Goal: Information Seeking & Learning: Learn about a topic

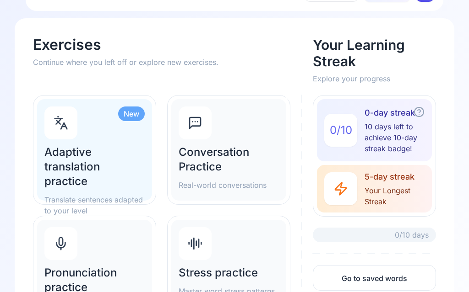
scroll to position [34, 0]
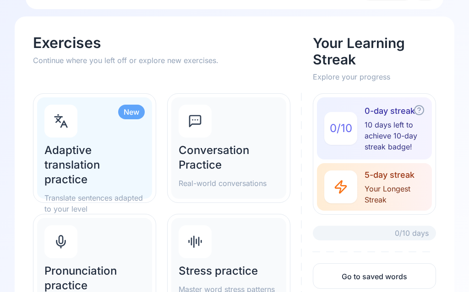
click at [88, 162] on h2 "Adaptive translation practice" at bounding box center [94, 166] width 100 height 44
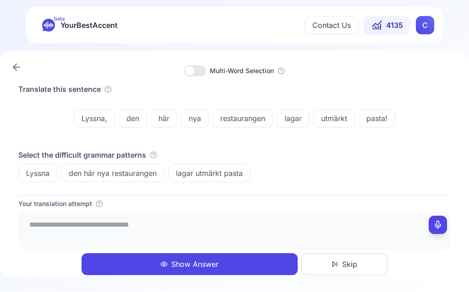
click at [82, 244] on textarea at bounding box center [234, 229] width 425 height 27
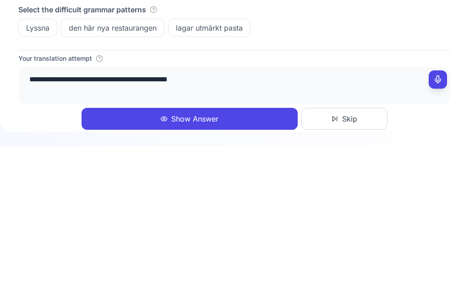
click at [130, 216] on textarea "**********" at bounding box center [234, 229] width 425 height 27
type textarea "**********"
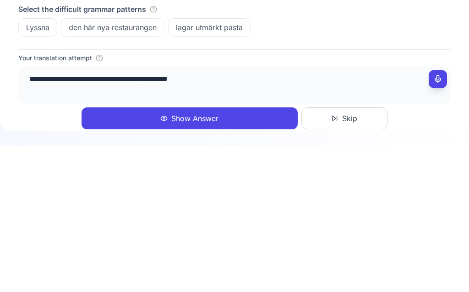
click at [205, 254] on button "Show Answer" at bounding box center [189, 265] width 216 height 22
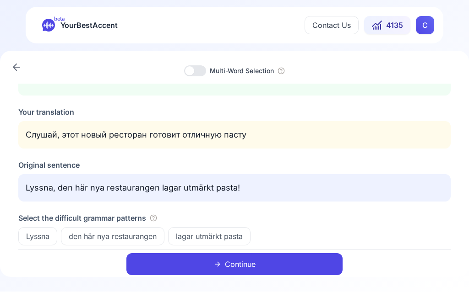
scroll to position [89, 0]
click at [249, 263] on button "Continue" at bounding box center [234, 265] width 216 height 22
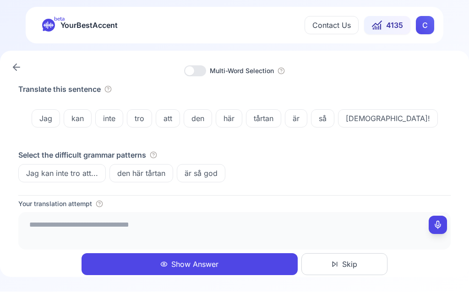
click at [71, 221] on textarea at bounding box center [234, 229] width 425 height 27
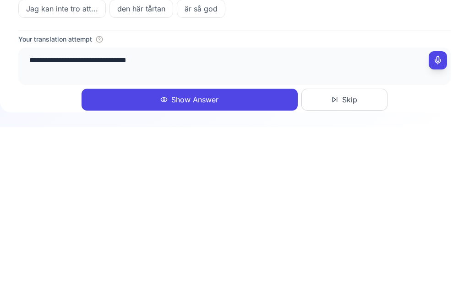
type textarea "**********"
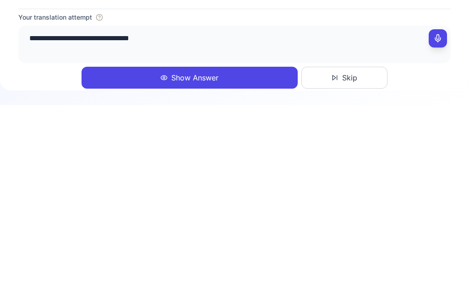
click at [210, 254] on button "Show Answer" at bounding box center [189, 265] width 216 height 22
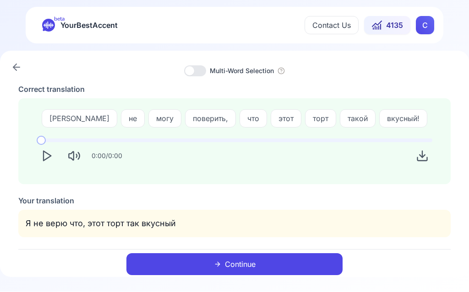
click at [54, 152] on button "Play" at bounding box center [47, 156] width 20 height 20
click at [249, 261] on button "Continue" at bounding box center [234, 265] width 216 height 22
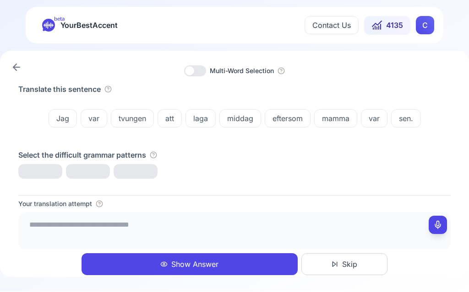
click at [281, 74] on circle "button" at bounding box center [281, 71] width 6 height 6
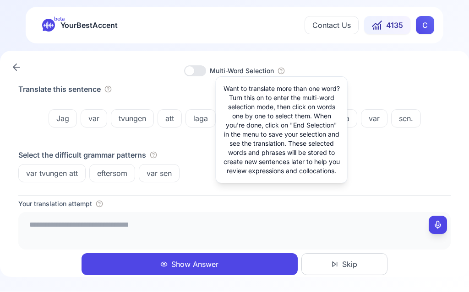
click at [400, 63] on div "Multi-Word Selection Translate this sentence Jag var tvungen att laga middag ef…" at bounding box center [234, 164] width 469 height 226
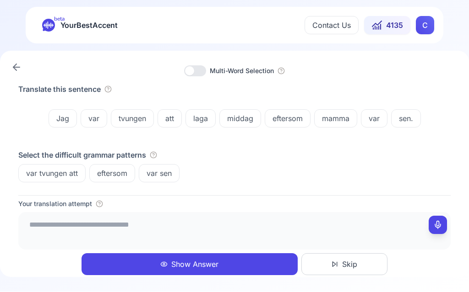
click at [96, 221] on textarea at bounding box center [234, 229] width 425 height 27
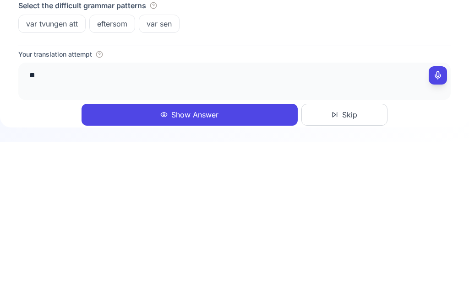
type textarea "*"
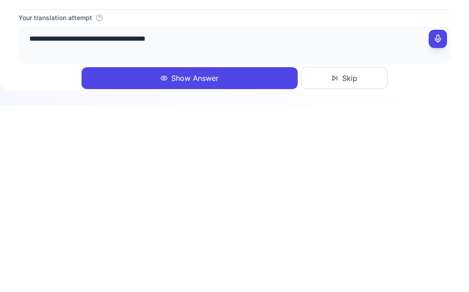
click at [182, 216] on textarea "**********" at bounding box center [234, 229] width 425 height 27
click at [232, 216] on textarea "**********" at bounding box center [234, 229] width 425 height 27
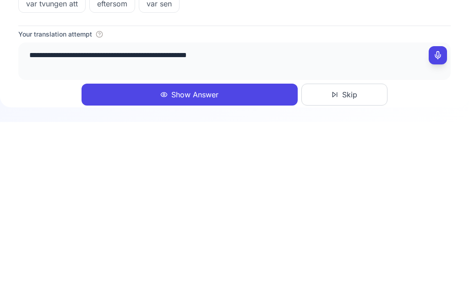
type textarea "**********"
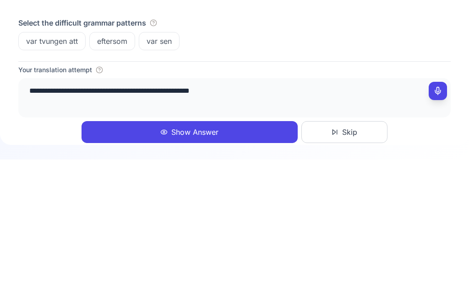
click at [210, 254] on button "Show Answer" at bounding box center [189, 265] width 216 height 22
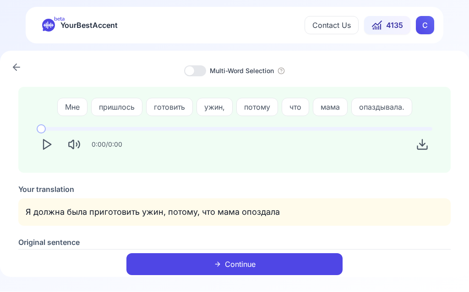
scroll to position [11, 0]
click at [54, 148] on button "Play" at bounding box center [47, 145] width 20 height 20
click at [54, 143] on button "Play" at bounding box center [47, 145] width 20 height 20
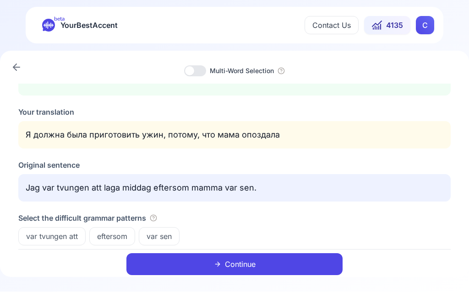
scroll to position [89, 0]
click at [288, 71] on div "Multi-Word Selection" at bounding box center [234, 71] width 432 height 11
click at [281, 73] on icon "button" at bounding box center [280, 71] width 7 height 7
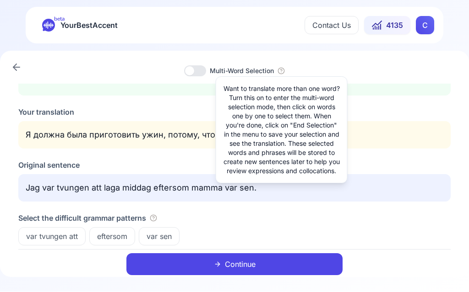
click at [252, 262] on button "Continue" at bounding box center [234, 265] width 216 height 22
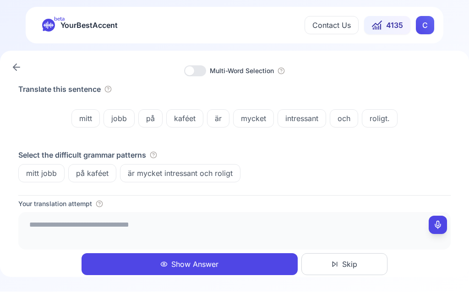
click at [162, 155] on div "Select the difficult grammar patterns" at bounding box center [234, 155] width 432 height 11
click at [157, 156] on icon "button" at bounding box center [153, 155] width 7 height 7
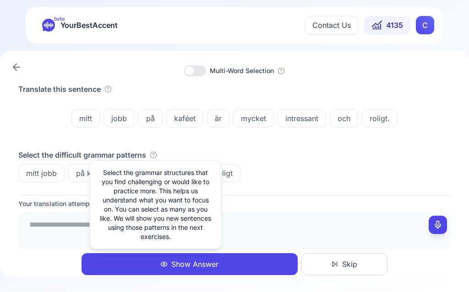
click at [364, 162] on div "Select the difficult grammar patterns mitt jobb på kaféet är mycket intressant …" at bounding box center [234, 166] width 432 height 33
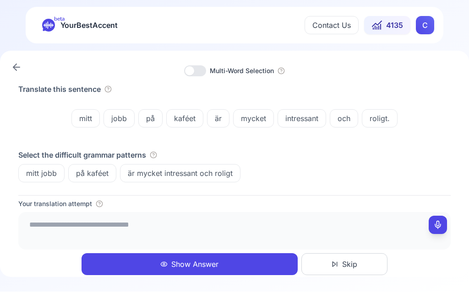
click at [105, 232] on textarea at bounding box center [234, 229] width 425 height 27
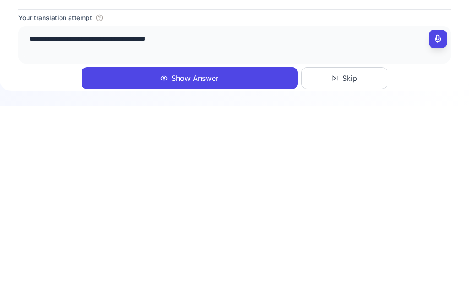
type textarea "**********"
click at [217, 254] on button "Show Answer" at bounding box center [189, 265] width 216 height 22
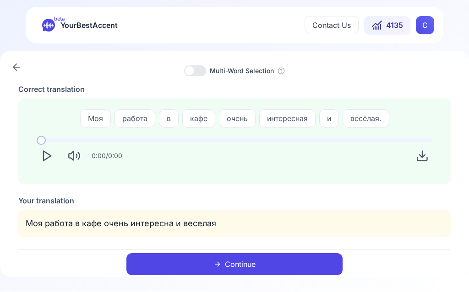
click at [53, 157] on icon "Play" at bounding box center [46, 156] width 13 height 13
click at [80, 156] on icon "Mute" at bounding box center [78, 156] width 1 height 7
click at [50, 158] on icon "Play" at bounding box center [46, 156] width 13 height 13
click at [82, 158] on button "Unmute" at bounding box center [74, 156] width 20 height 20
click at [50, 157] on polygon "Play" at bounding box center [46, 157] width 7 height 10
